Goal: Navigation & Orientation: Find specific page/section

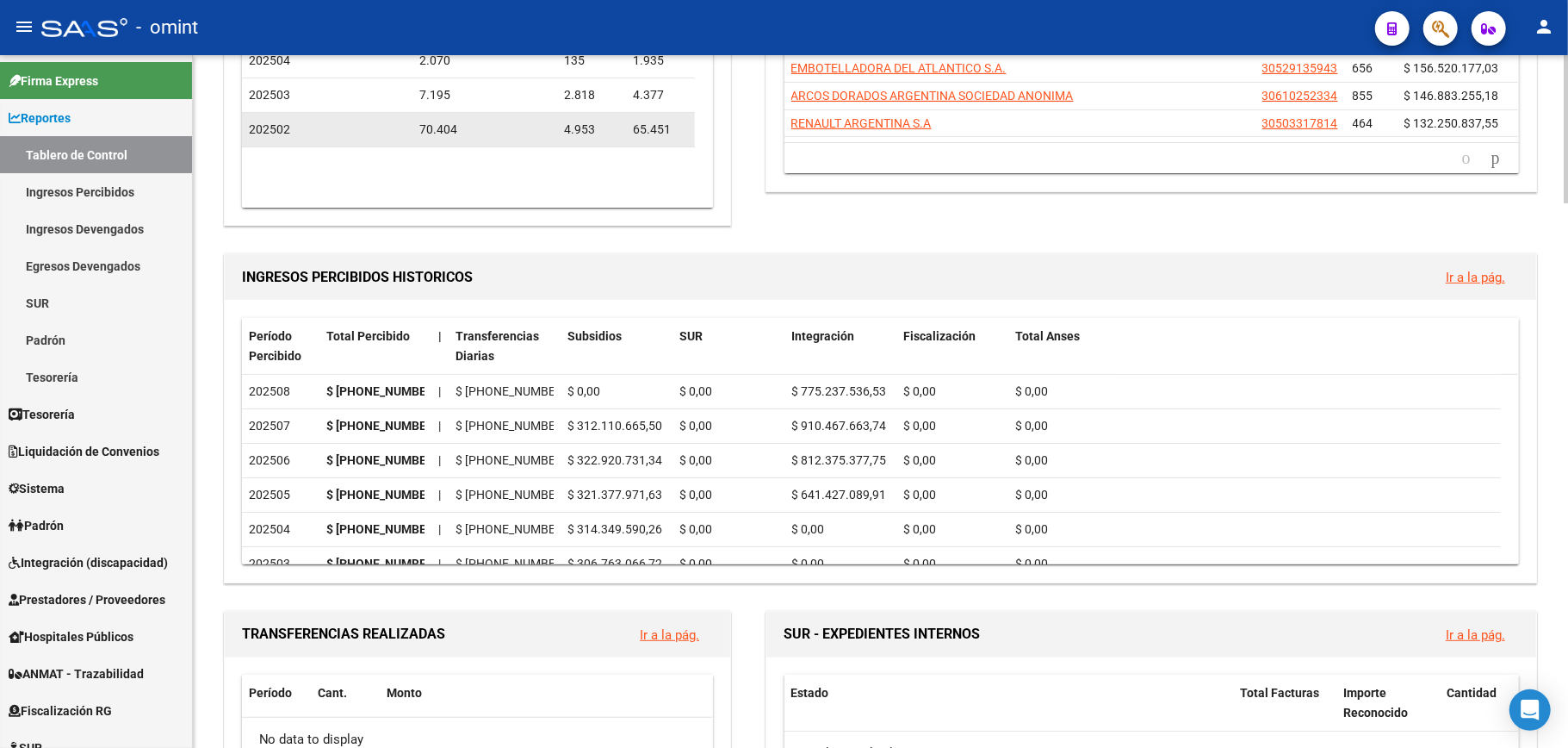
scroll to position [345, 0]
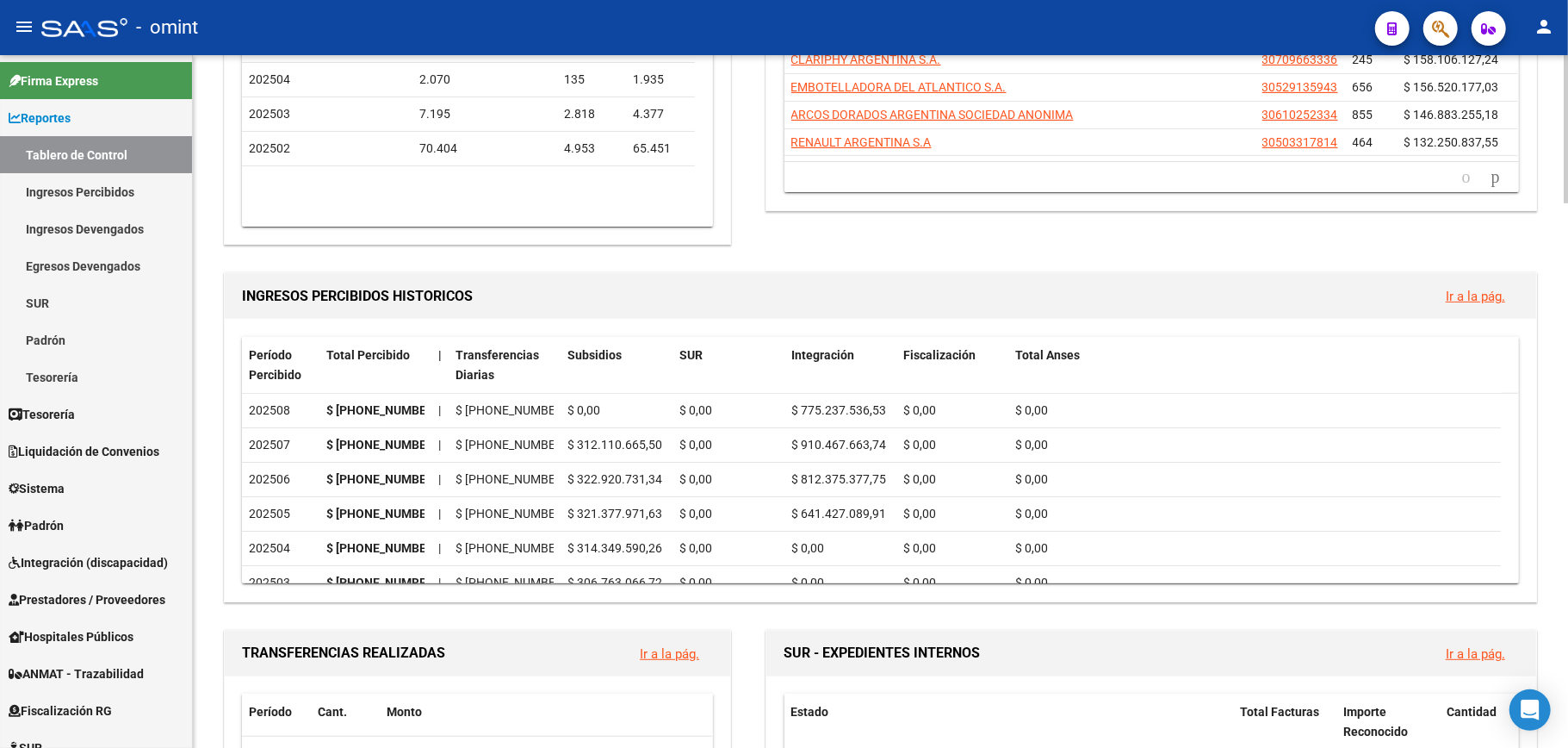
click at [1488, 294] on link "Ir a la pág." at bounding box center [1475, 296] width 60 height 16
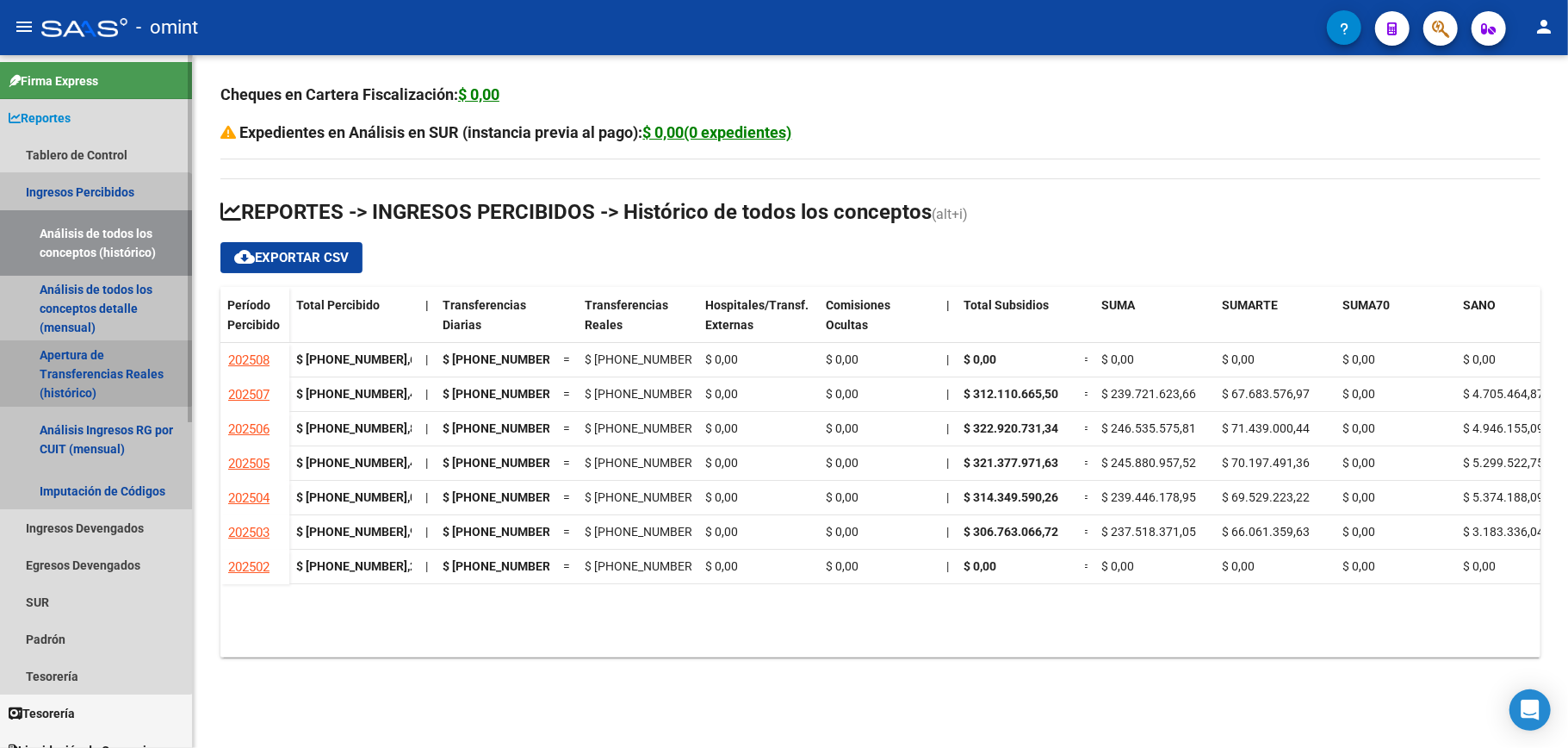
click at [89, 352] on link "Apertura de Transferencias Reales (histórico)" at bounding box center [96, 373] width 192 height 65
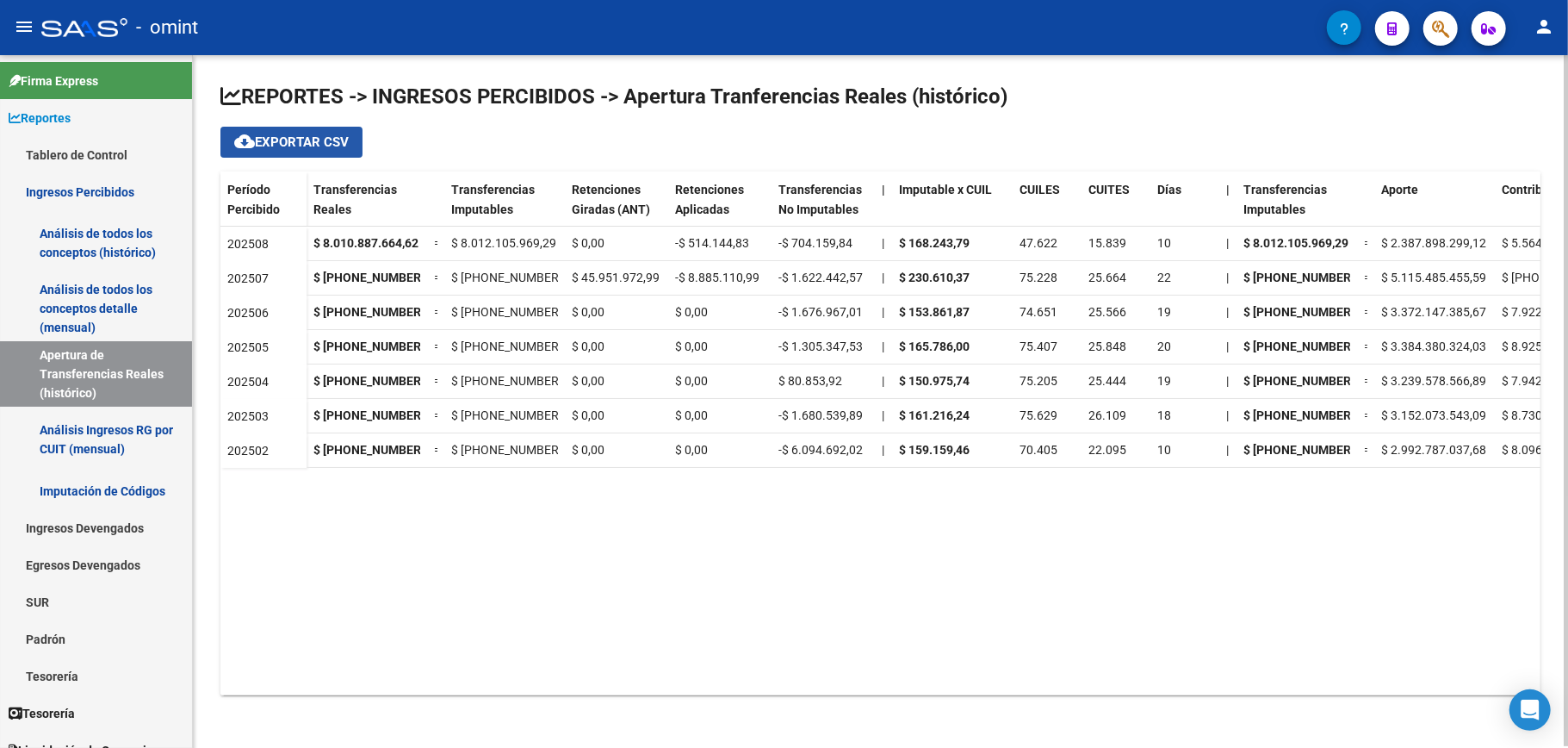
click at [333, 144] on span "cloud_download Exportar CSV" at bounding box center [291, 142] width 115 height 16
drag, startPoint x: 572, startPoint y: 190, endPoint x: 558, endPoint y: 199, distance: 16.6
click at [558, 199] on div "Retenciones Giradas (ANT)" at bounding box center [603, 199] width 89 height 40
click at [248, 199] on div "Período Percibido" at bounding box center [263, 216] width 73 height 73
click at [249, 207] on span "Período Percibido" at bounding box center [253, 199] width 52 height 34
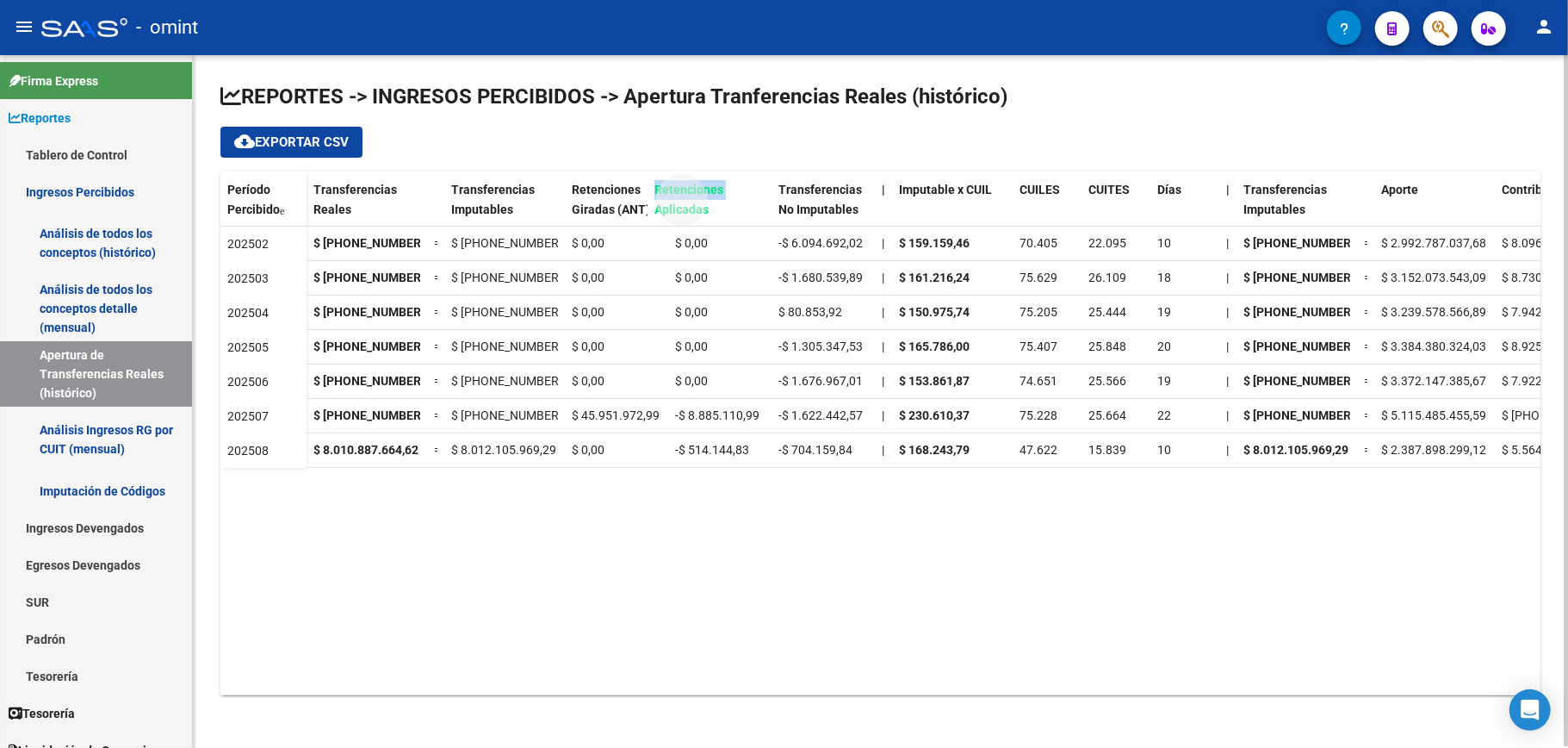
drag, startPoint x: 676, startPoint y: 191, endPoint x: 655, endPoint y: 211, distance: 29.0
drag, startPoint x: 604, startPoint y: 193, endPoint x: 736, endPoint y: 191, distance: 132.0
click at [736, 191] on div "Transferencias Reales Transferencias Imputables Retenciones Aplicadas Retencion…" at bounding box center [1301, 208] width 1989 height 73
drag, startPoint x: 728, startPoint y: 210, endPoint x: 679, endPoint y: 200, distance: 50.0
click at [679, 200] on div "Retenciones Aplicadas" at bounding box center [719, 199] width 89 height 40
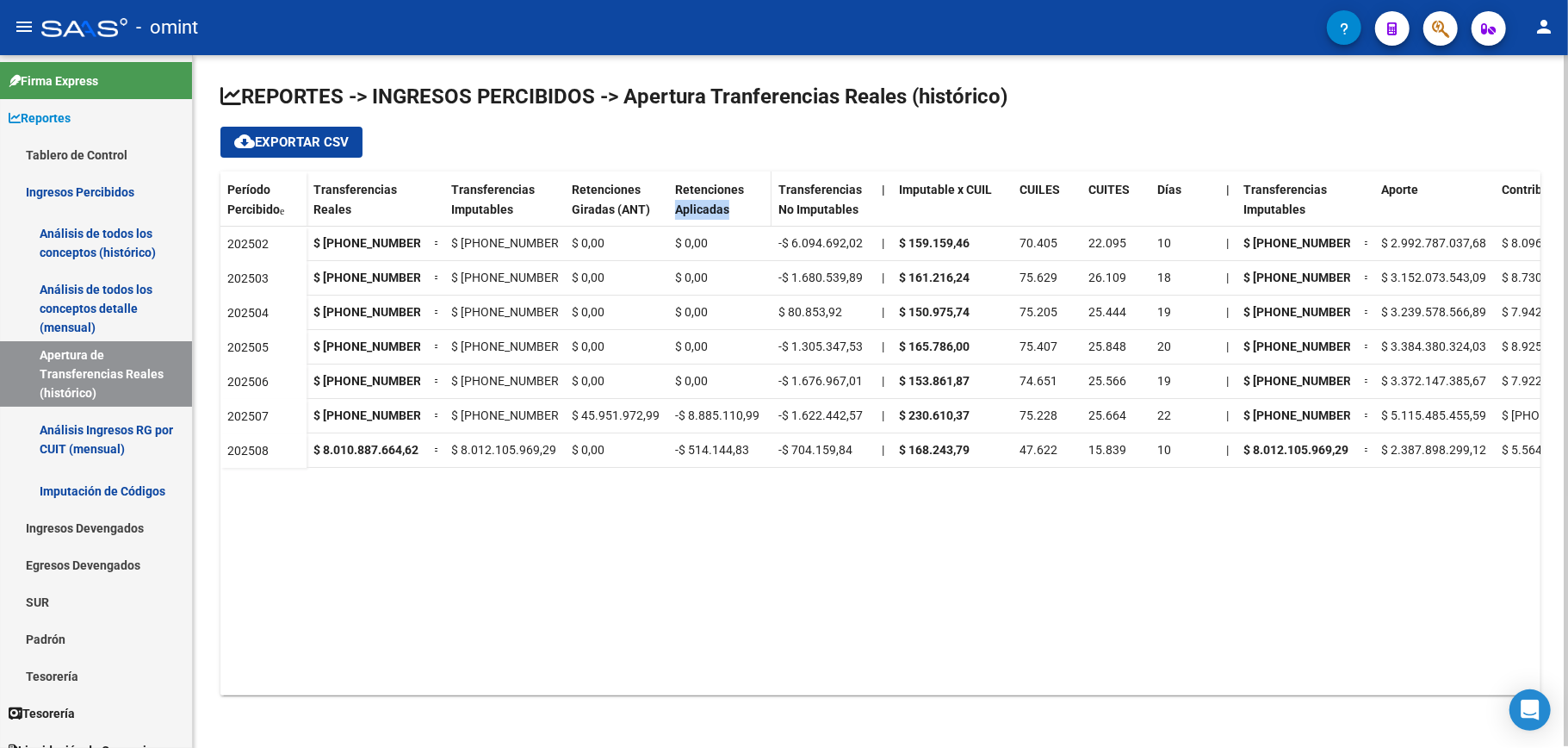
click at [736, 208] on div "Retenciones Aplicadas" at bounding box center [719, 199] width 89 height 40
click at [724, 213] on span "Retenciones Aplicadas" at bounding box center [709, 199] width 69 height 34
click at [705, 195] on span "Retenciones Aplicadas" at bounding box center [709, 199] width 69 height 34
drag, startPoint x: 734, startPoint y: 210, endPoint x: 676, endPoint y: 197, distance: 59.4
click at [676, 197] on div "Retenciones Aplicadas" at bounding box center [719, 199] width 89 height 40
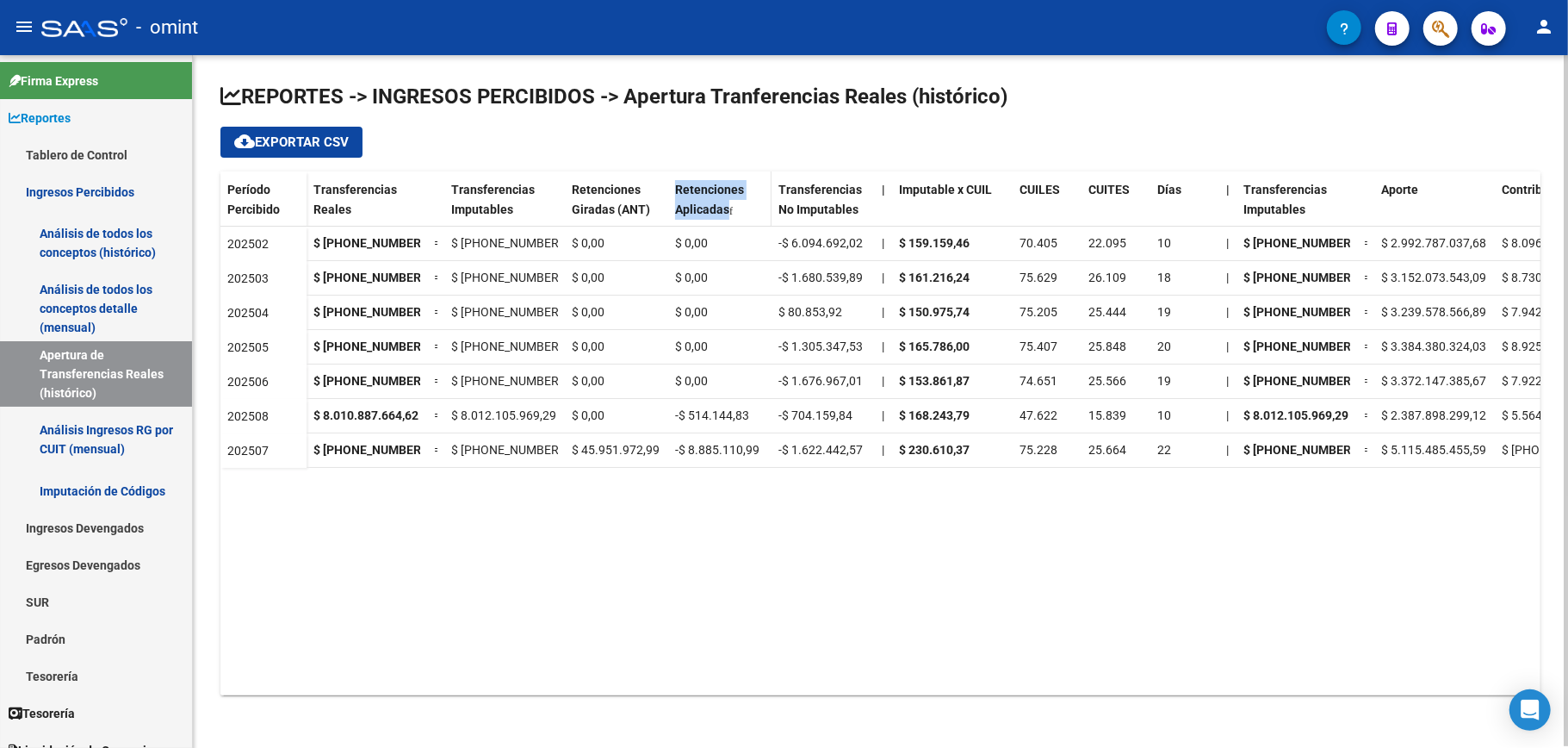
copy span "Retenciones Aplicadas"
click at [255, 193] on span "Período Percibido" at bounding box center [253, 199] width 52 height 34
click at [570, 194] on span "Retenciones Giradas (ANT)" at bounding box center [609, 199] width 78 height 34
drag, startPoint x: 651, startPoint y: 211, endPoint x: 571, endPoint y: 193, distance: 82.0
click at [571, 193] on div "Retenciones Giradas (ANT)" at bounding box center [615, 199] width 89 height 40
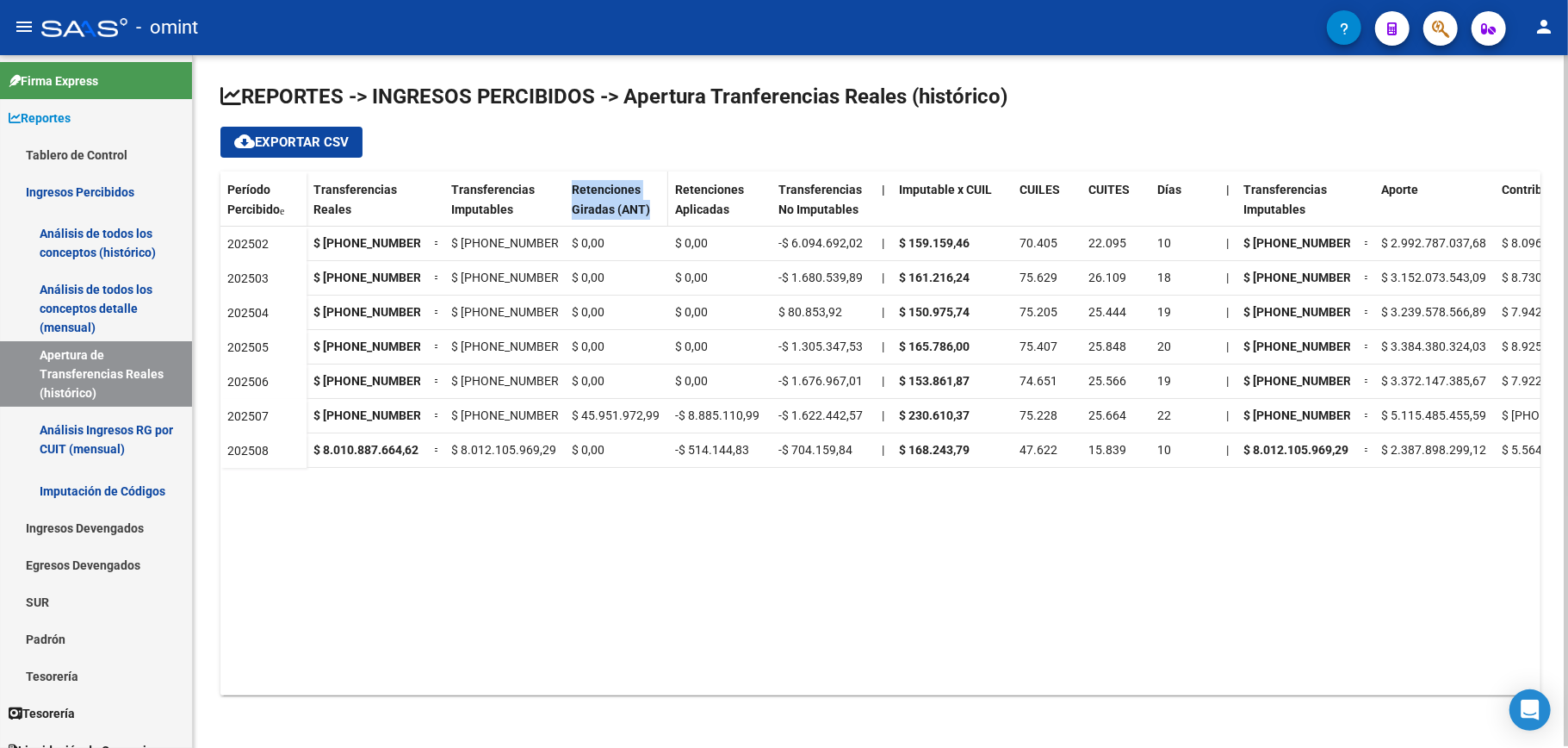
copy span "Retenciones Giradas (ANT)"
click at [659, 512] on datatable-body "202502 $ [PHONE_NUMBER],43 = $ [PHONE_NUMBER],45 $ 0,00 $ 0,00 -$ 6.094.692,02 …" at bounding box center [880, 461] width 1320 height 469
click at [1040, 184] on span "CUILES" at bounding box center [1040, 189] width 40 height 14
click at [255, 199] on div "Período Percibido" at bounding box center [263, 216] width 73 height 73
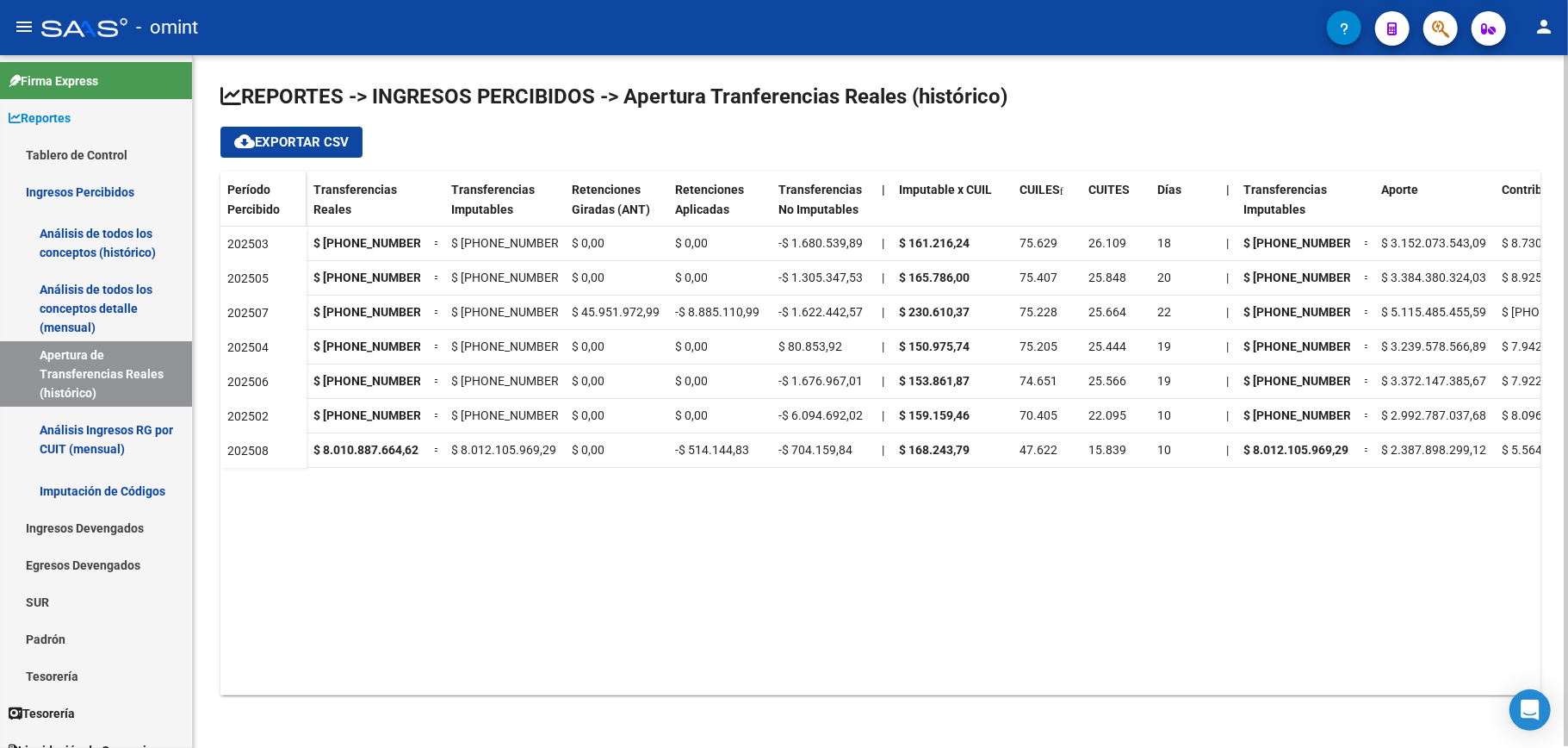
click at [252, 207] on span "Período Percibido" at bounding box center [253, 199] width 52 height 34
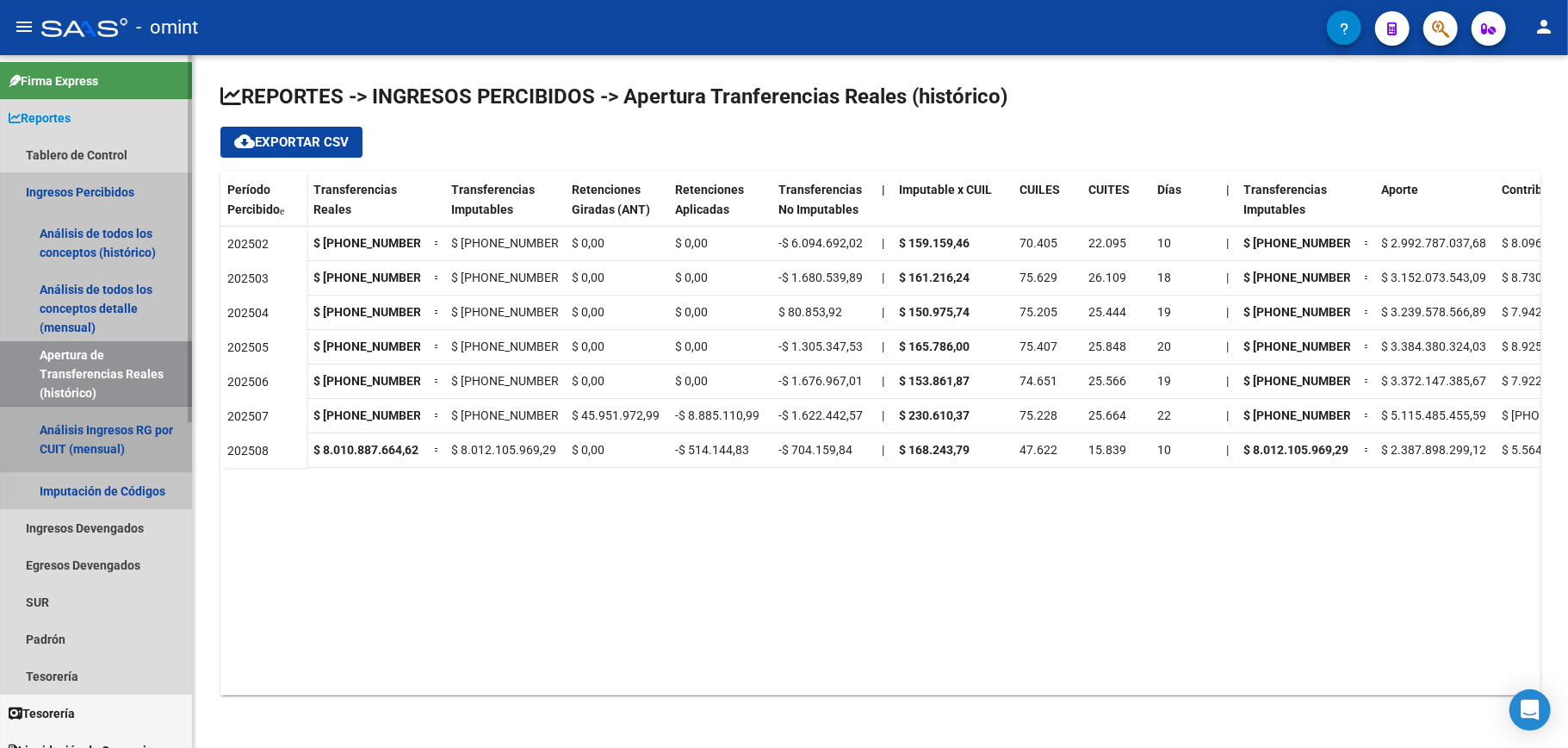
click at [77, 431] on link "Análisis Ingresos RG por CUIT (mensual)" at bounding box center [96, 438] width 192 height 65
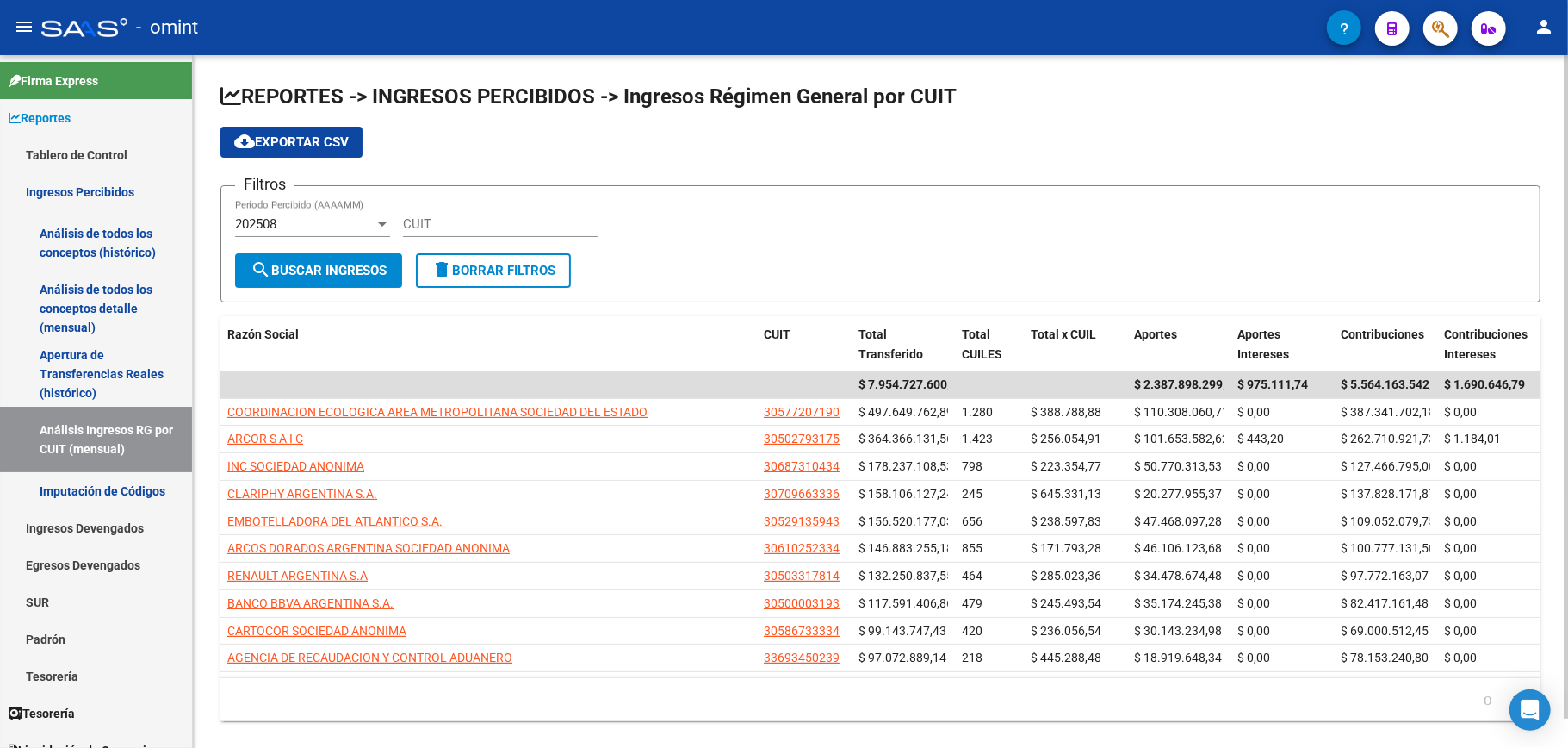
drag, startPoint x: 841, startPoint y: 694, endPoint x: 1033, endPoint y: 708, distance: 192.5
click at [1033, 708] on datatable-pager "1 2 3 4 5" at bounding box center [880, 699] width 1303 height 29
click at [62, 369] on link "Apertura de Transferencias Reales (histórico)" at bounding box center [96, 373] width 192 height 65
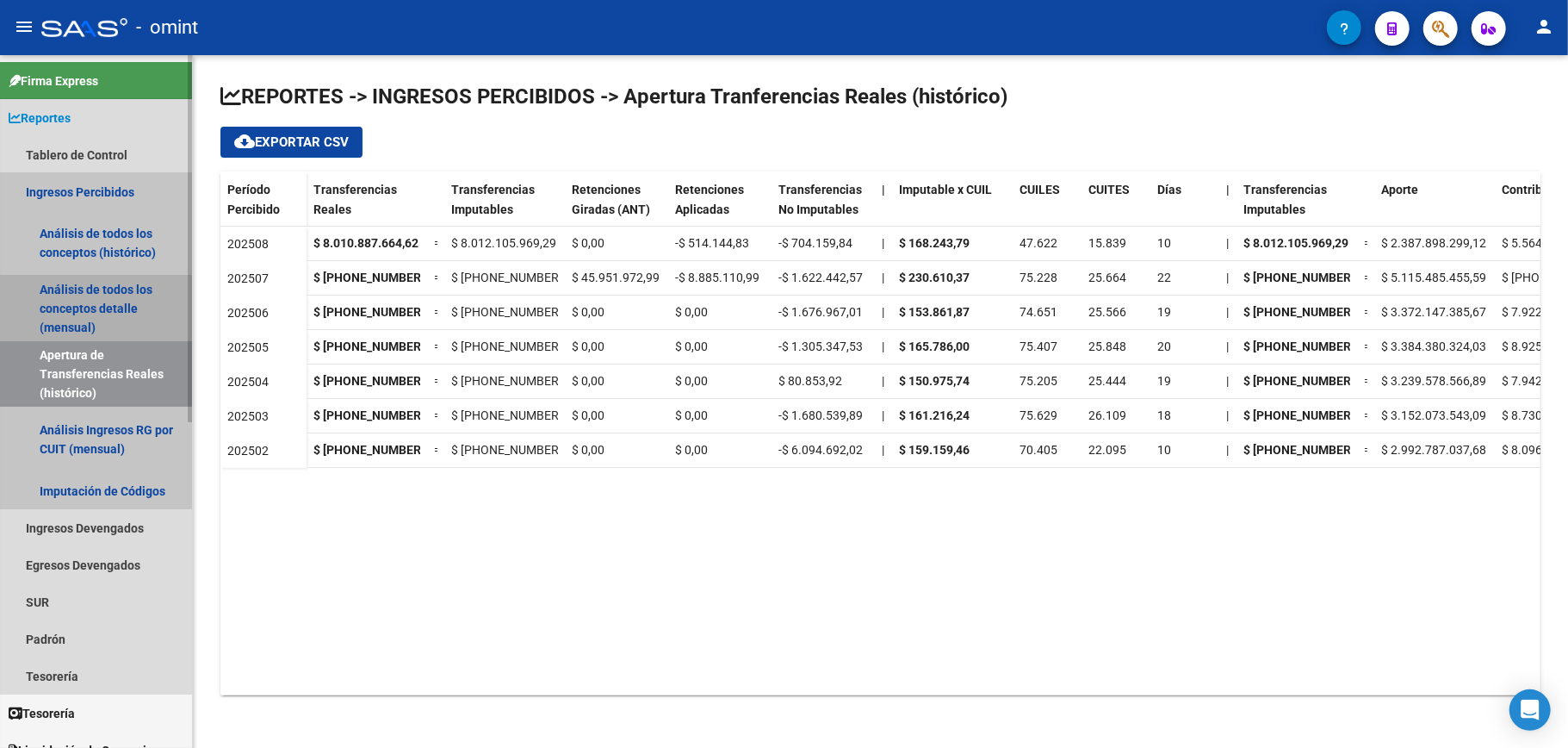
click at [87, 291] on link "Análisis de todos los conceptos detalle (mensual)" at bounding box center [96, 308] width 192 height 65
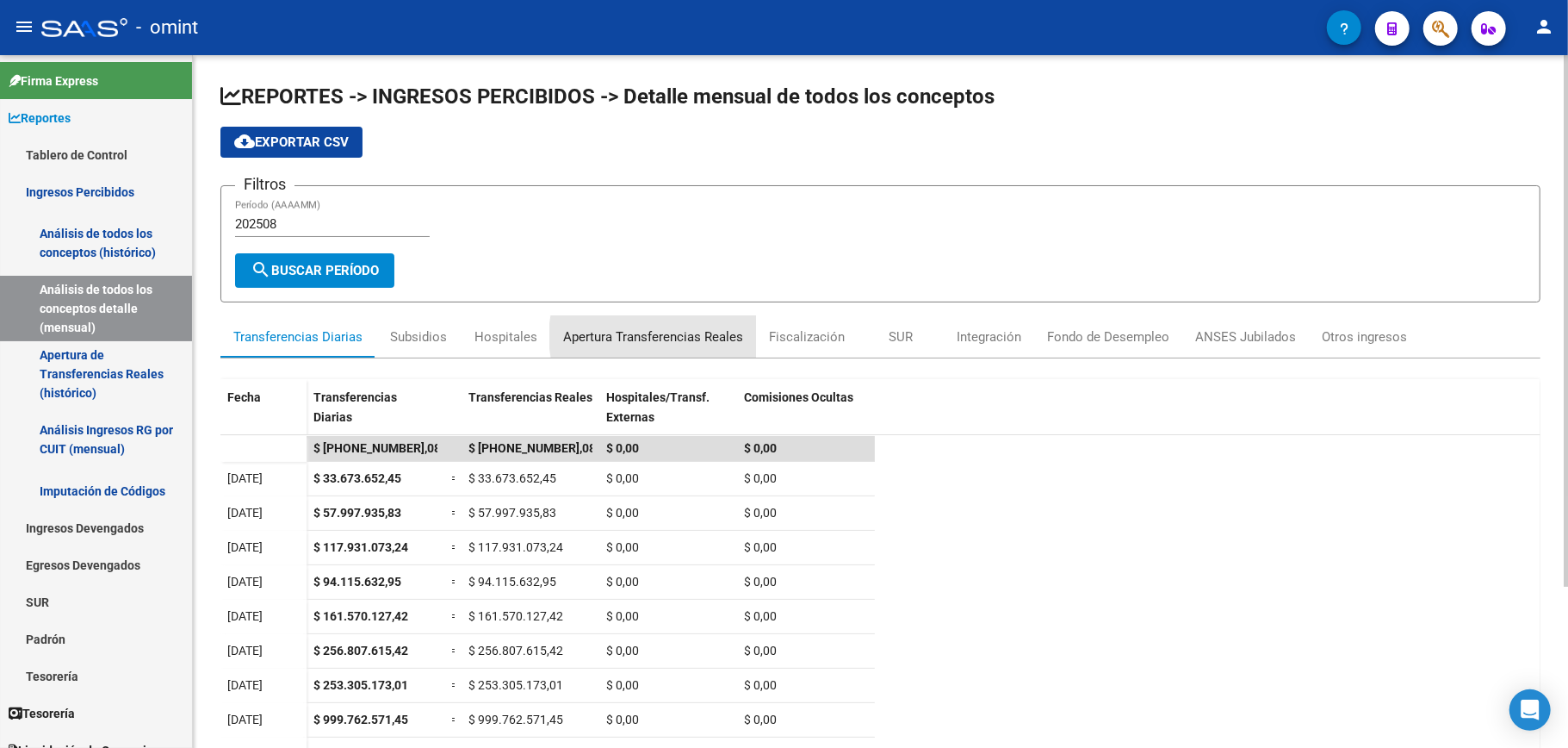
click at [655, 335] on div "Apertura Transferencias Reales" at bounding box center [653, 336] width 180 height 19
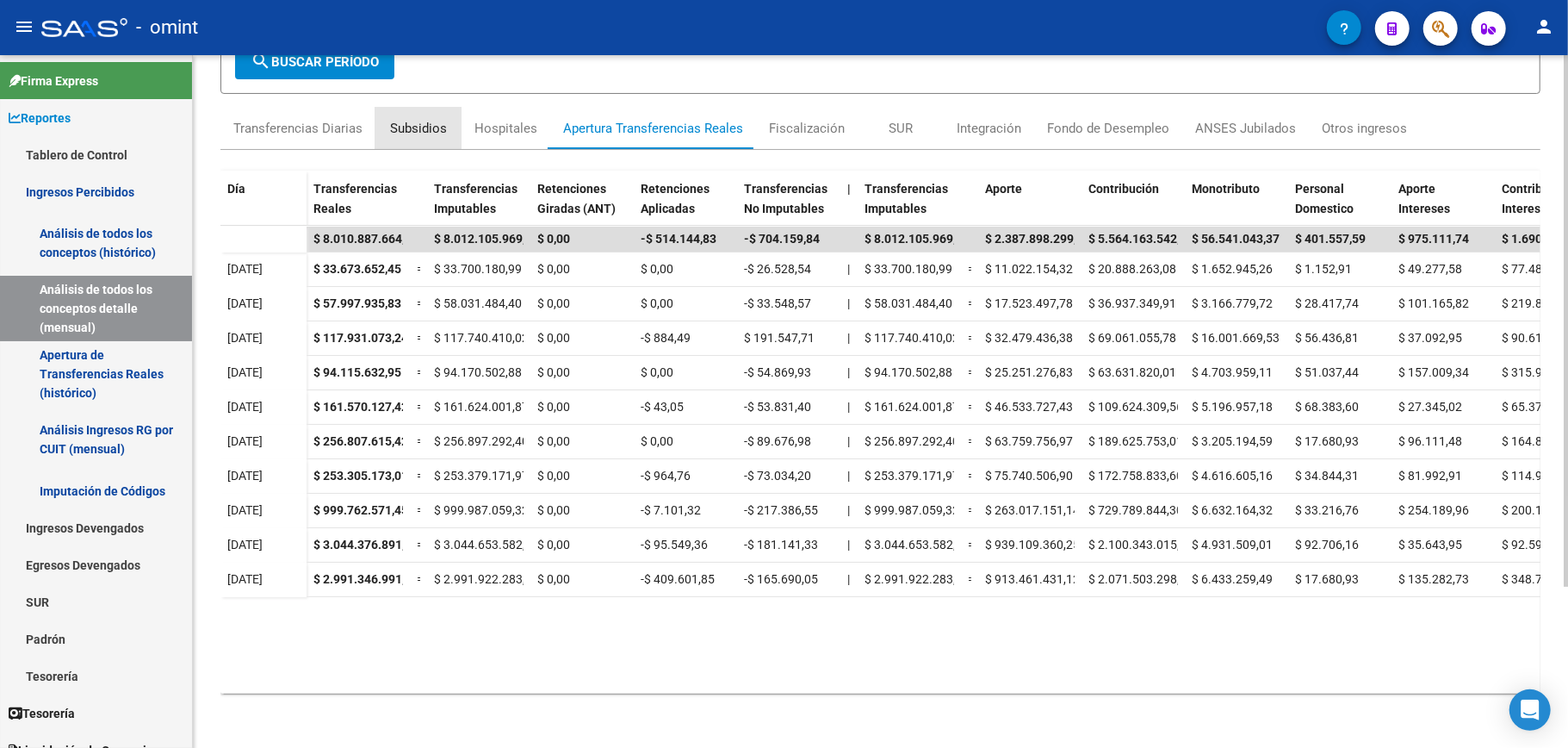
click at [413, 119] on div "Subsidios" at bounding box center [419, 128] width 57 height 19
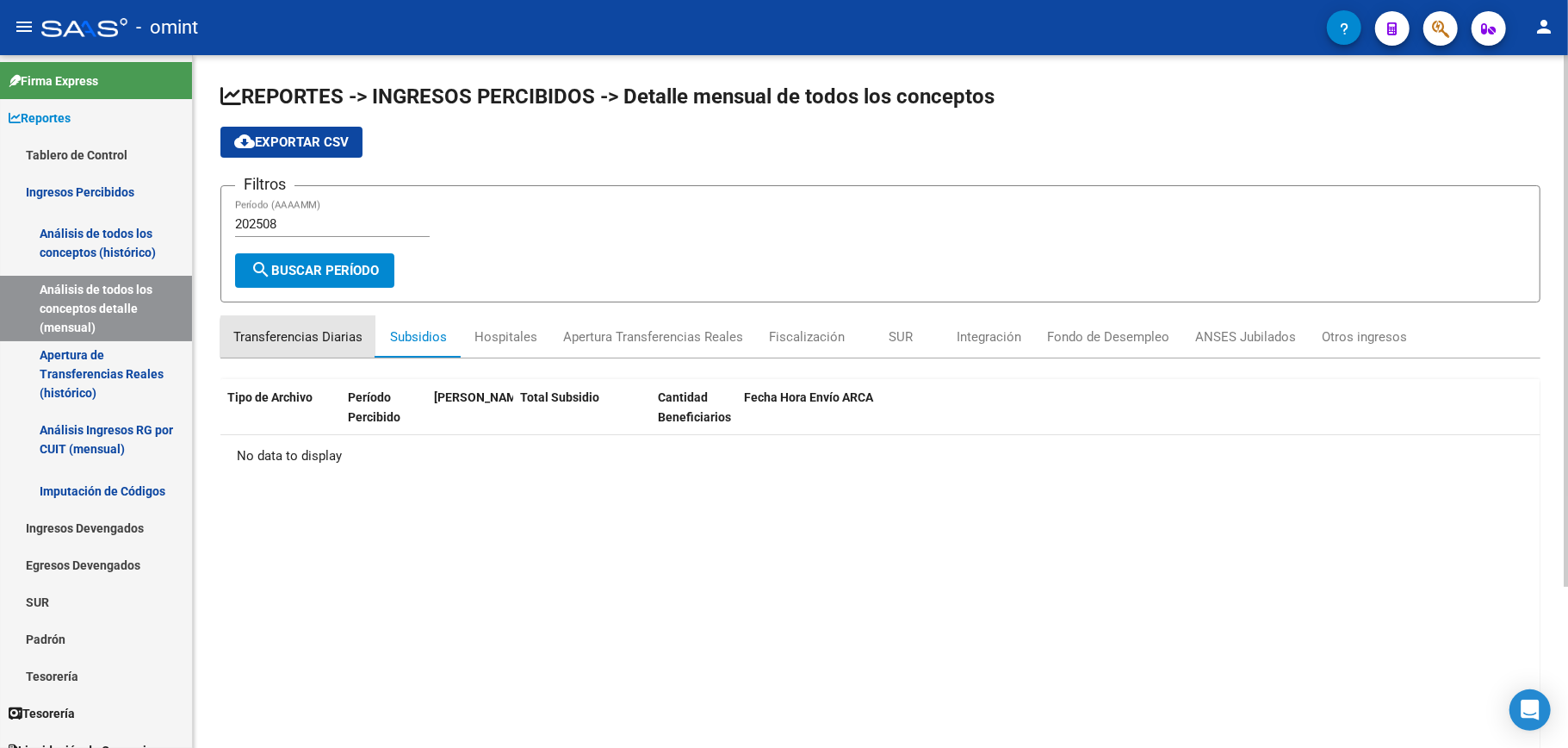
click at [318, 337] on div "Transferencias Diarias" at bounding box center [298, 336] width 130 height 19
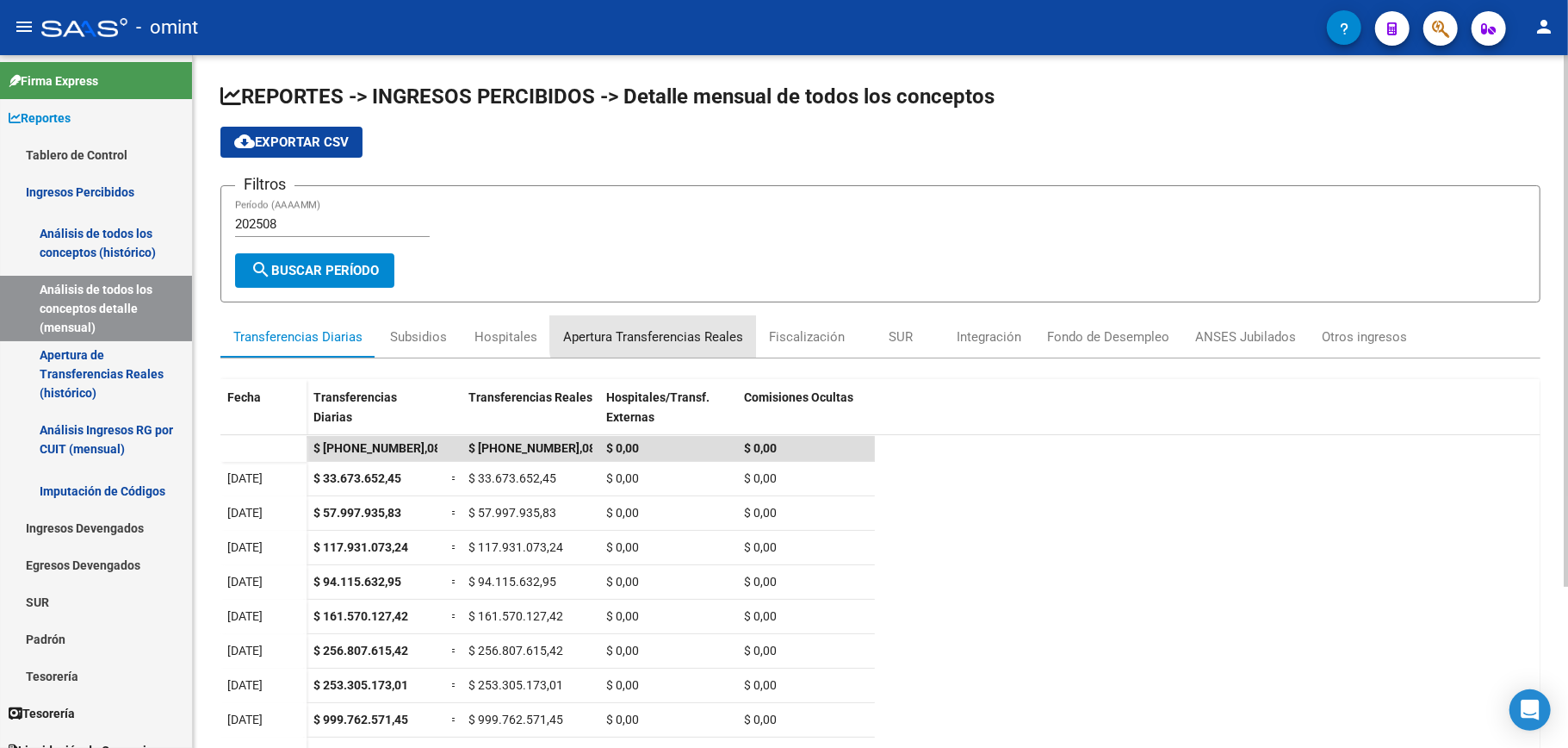
click at [655, 332] on div "Apertura Transferencias Reales" at bounding box center [653, 336] width 180 height 19
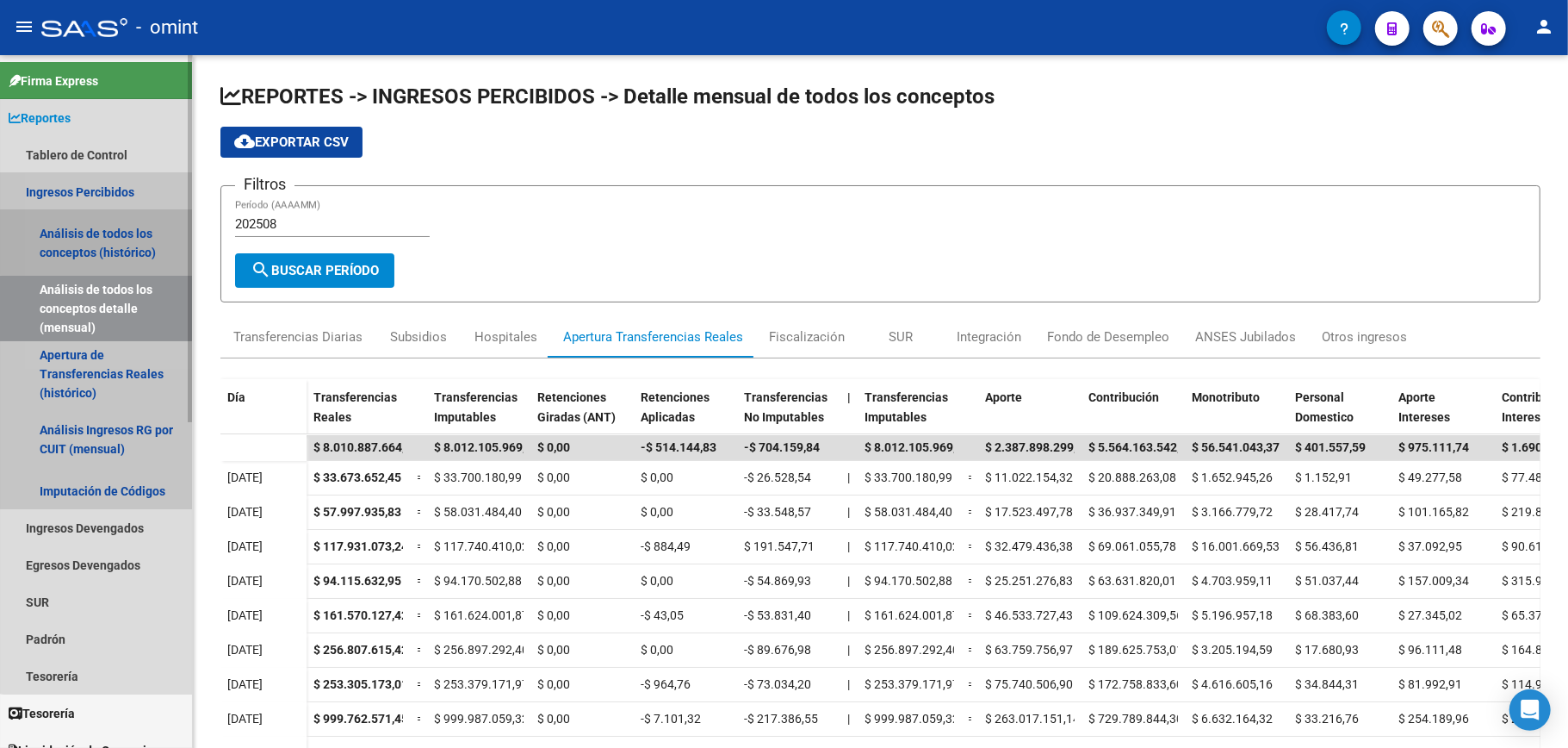
click at [104, 229] on link "Análisis de todos los conceptos (histórico)" at bounding box center [96, 243] width 192 height 65
